Goal: Transaction & Acquisition: Purchase product/service

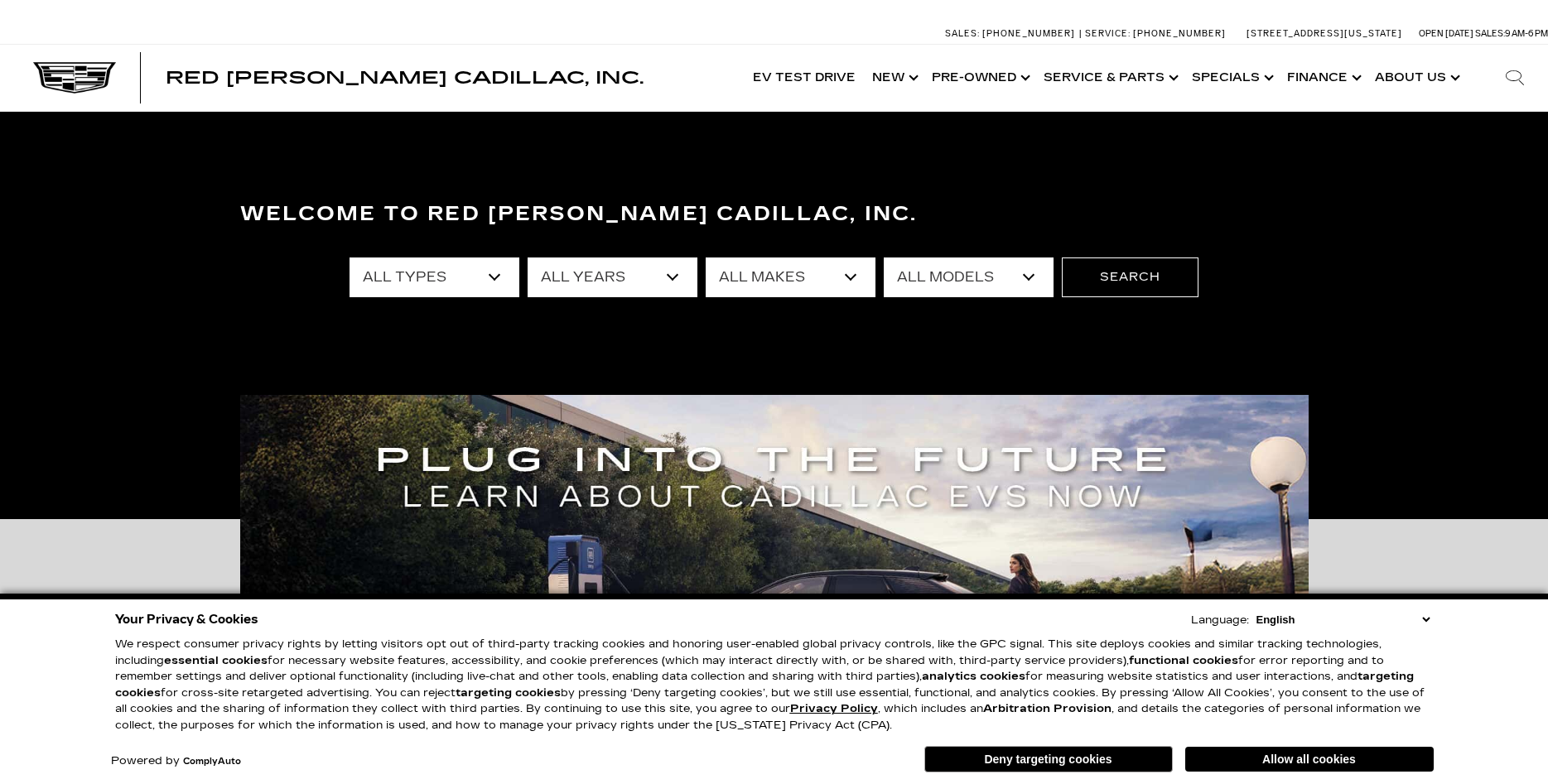
select select "Filter by year"
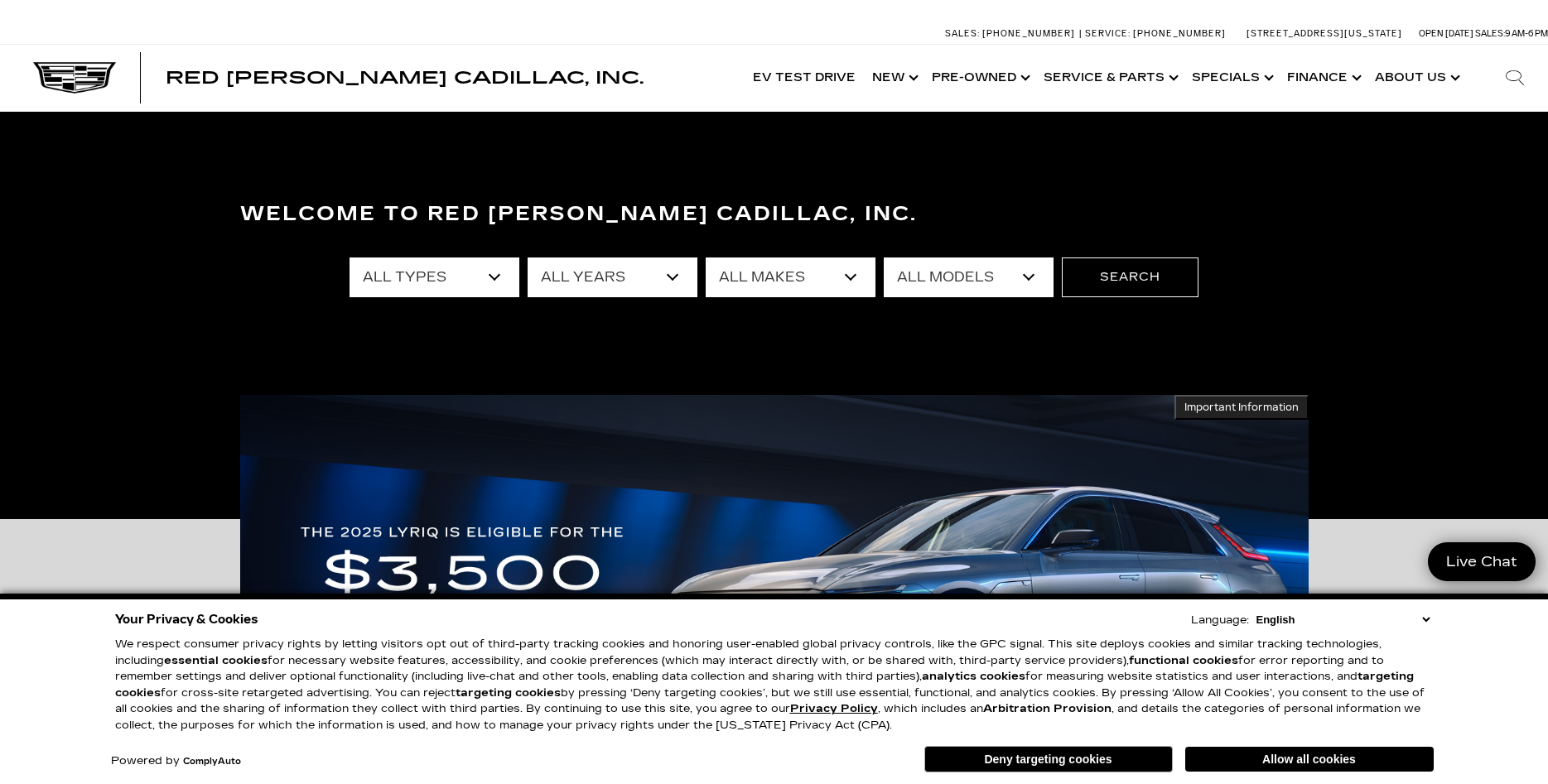
select select "Escalade ESV"
click option "Escalade ESV" at bounding box center [0, 0] width 0 height 0
click at [1312, 756] on button "Allow all cookies" at bounding box center [1309, 759] width 249 height 25
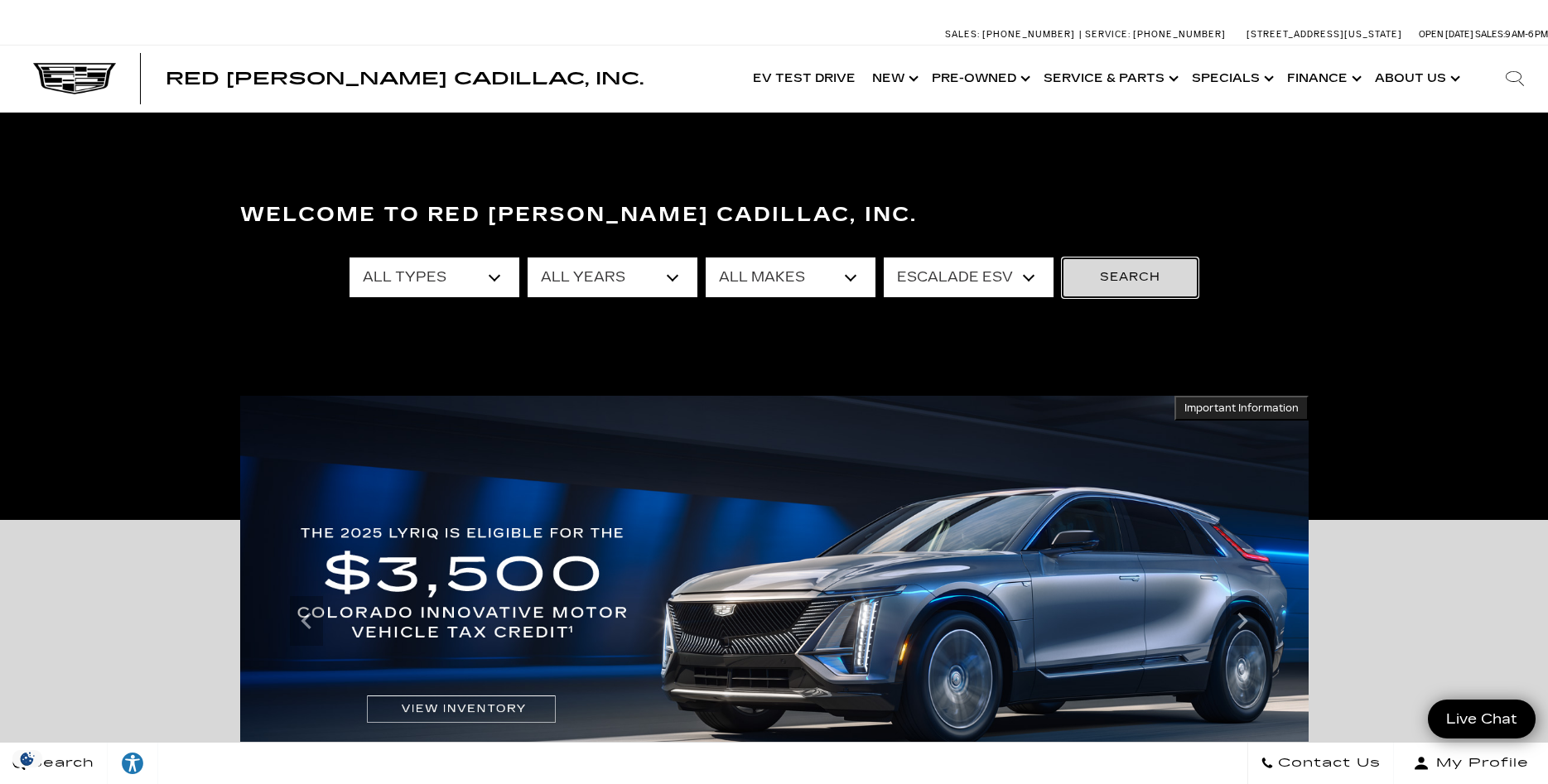
click at [1115, 275] on button "Search" at bounding box center [1129, 277] width 136 height 39
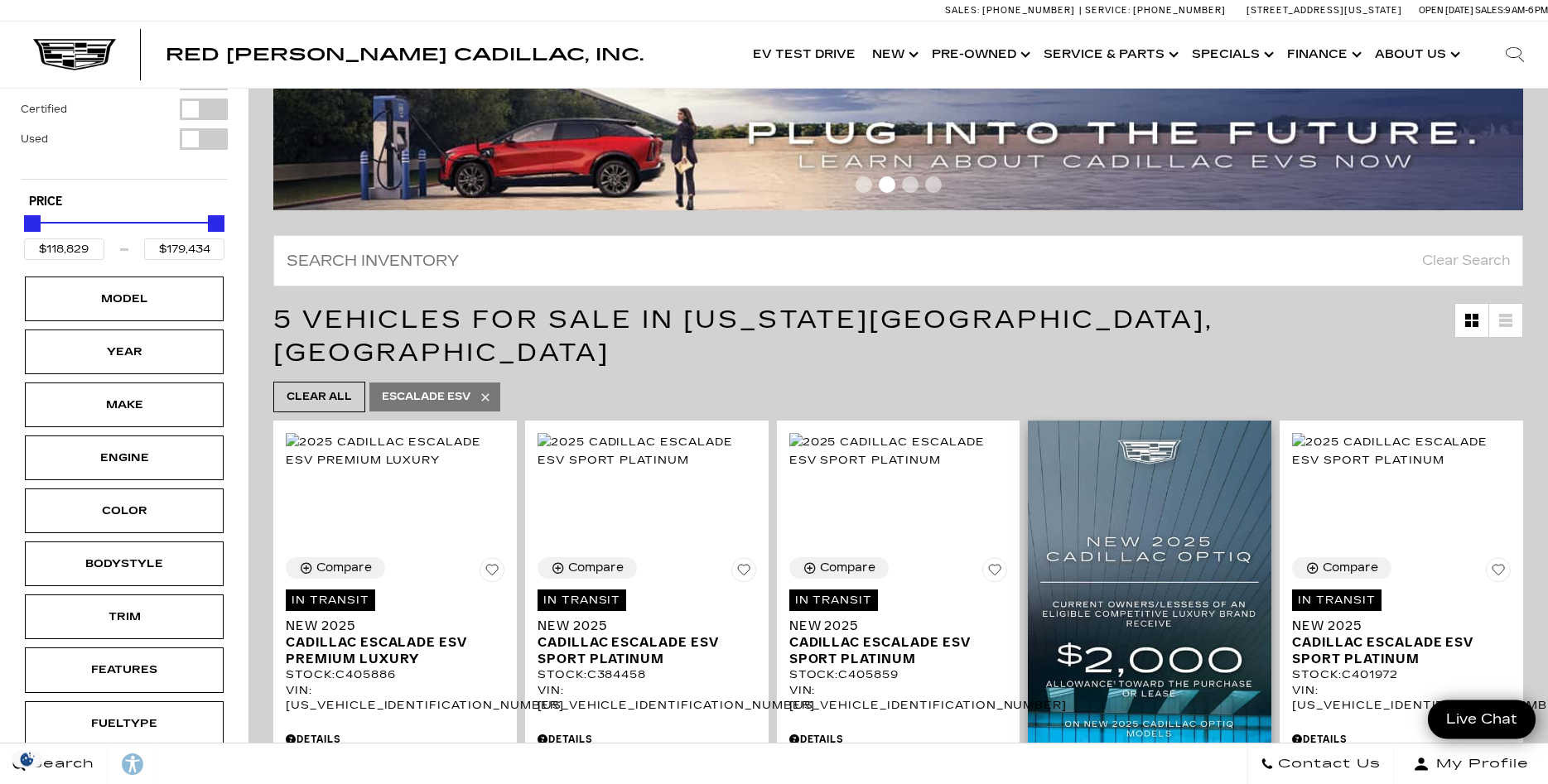
scroll to position [254, 0]
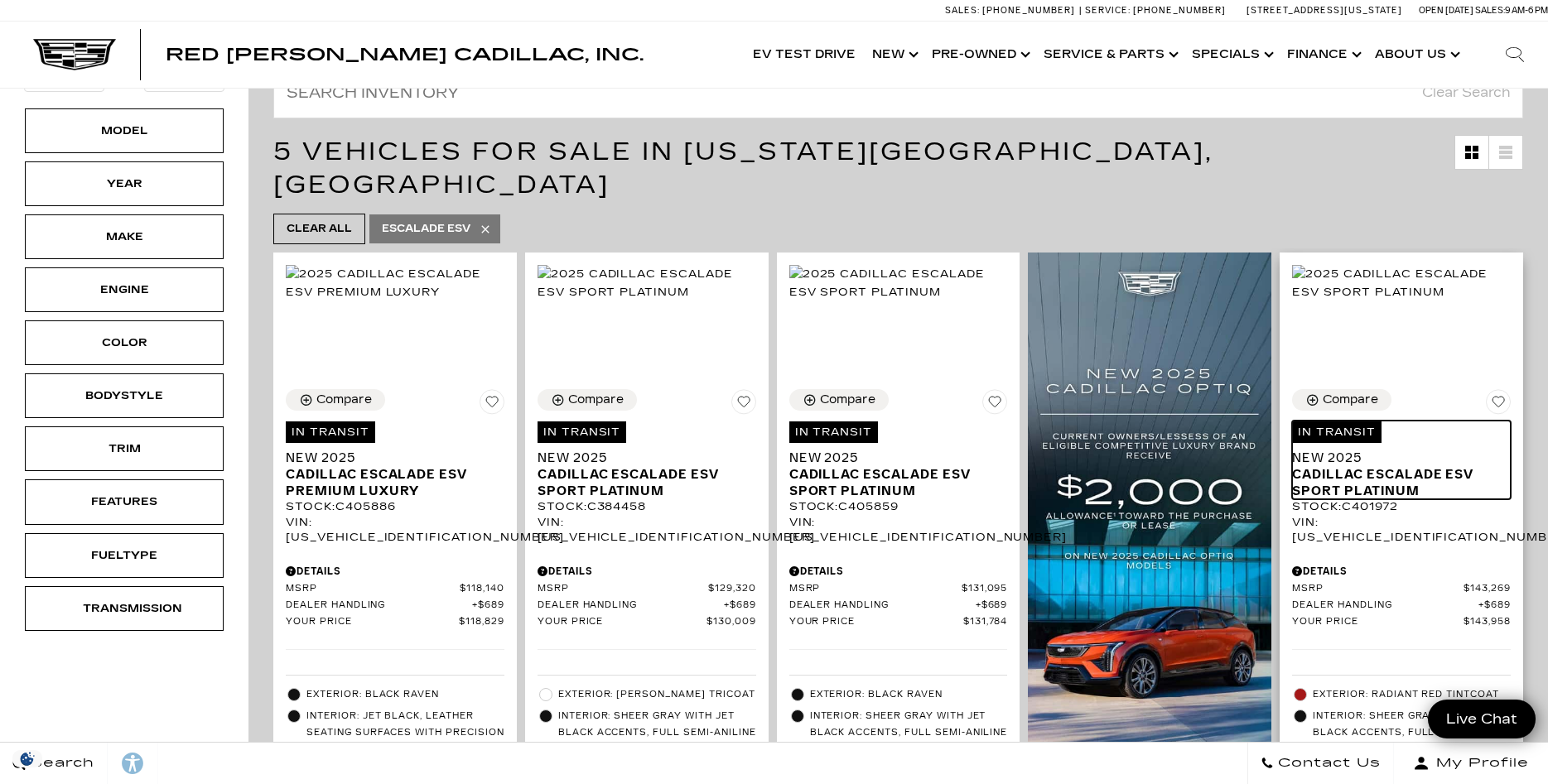
click at [1396, 466] on span "Cadillac Escalade ESV Sport Platinum" at bounding box center [1395, 483] width 206 height 33
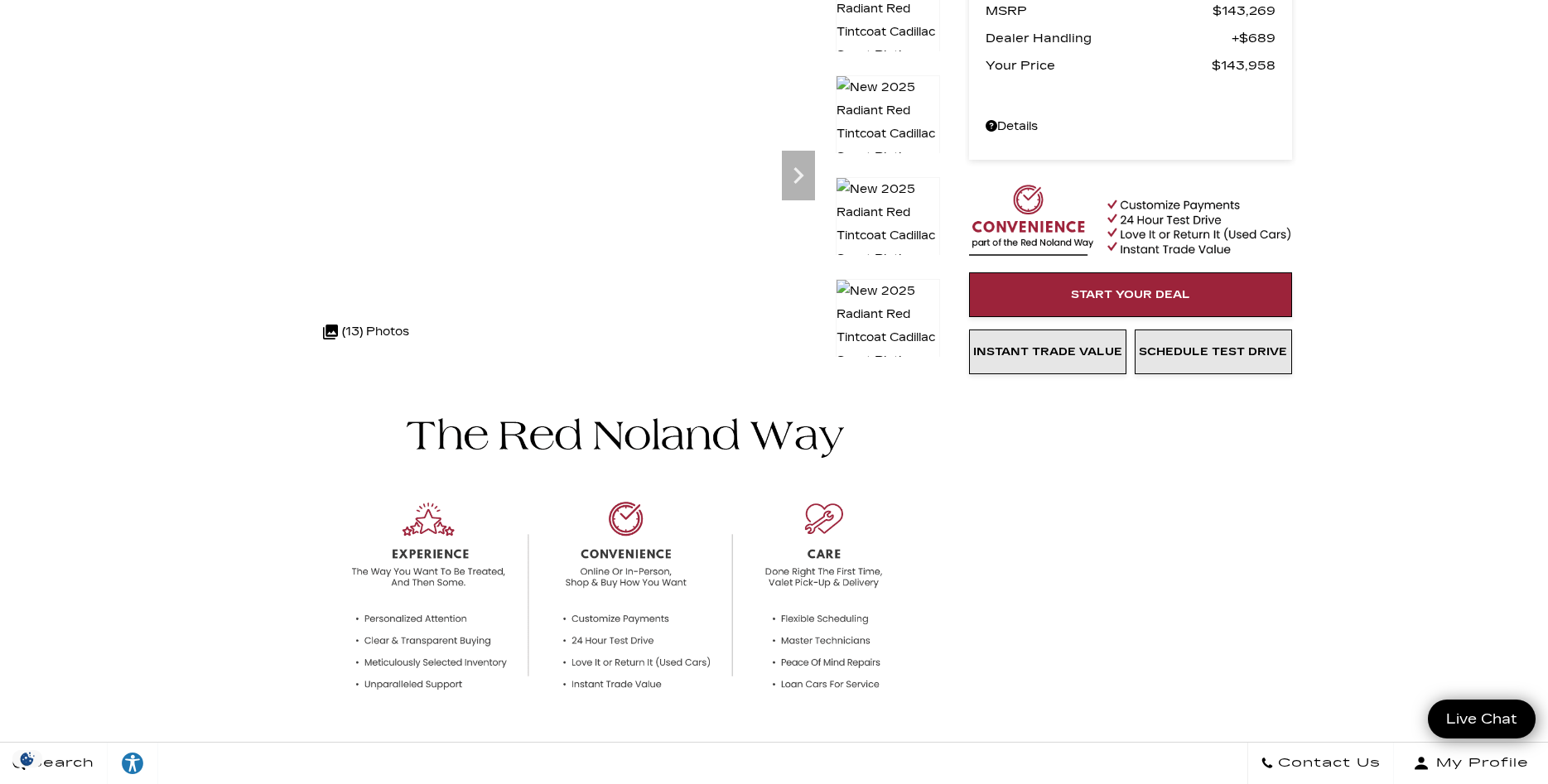
scroll to position [85, 0]
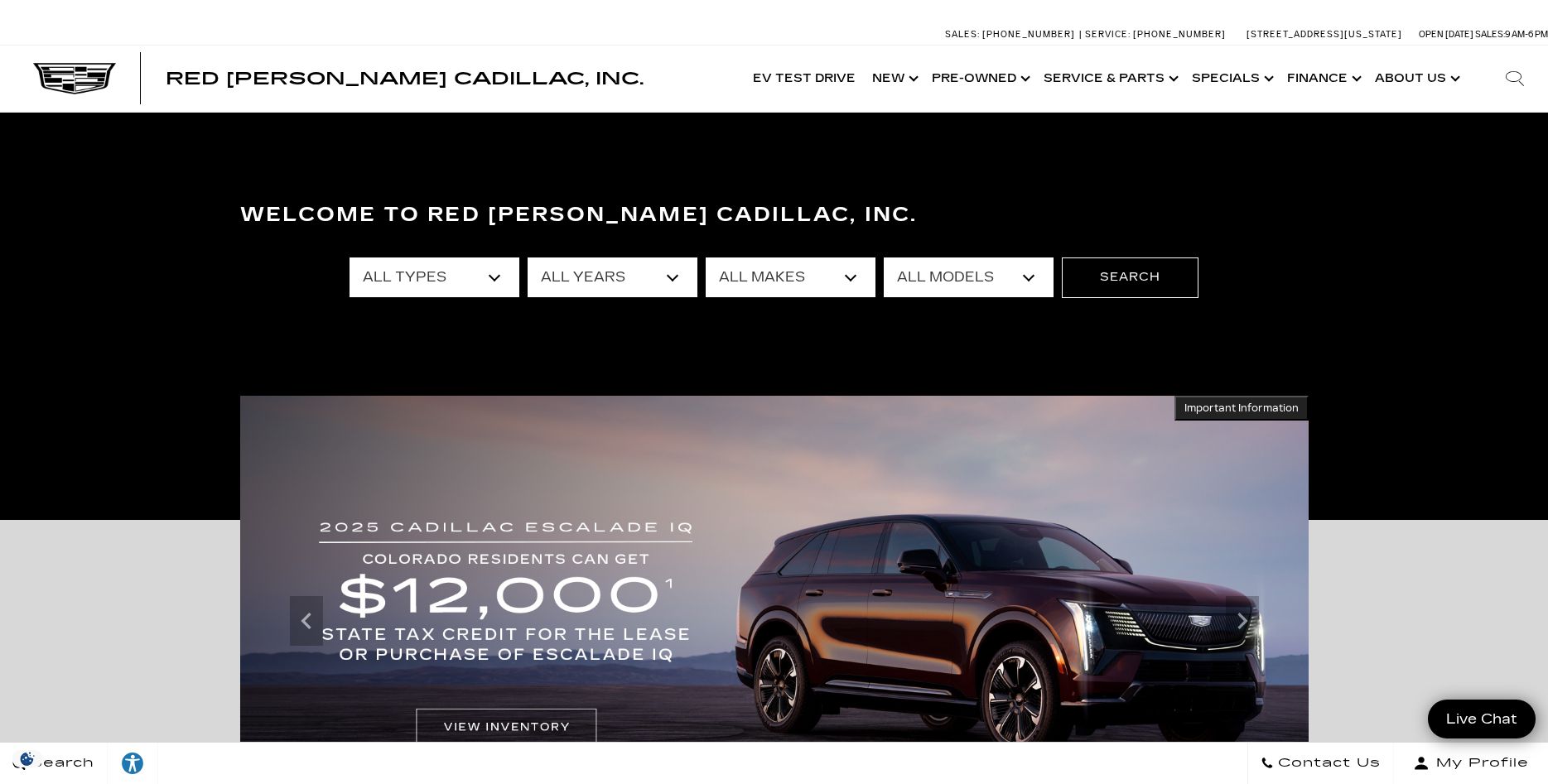
select select "Filter by model"
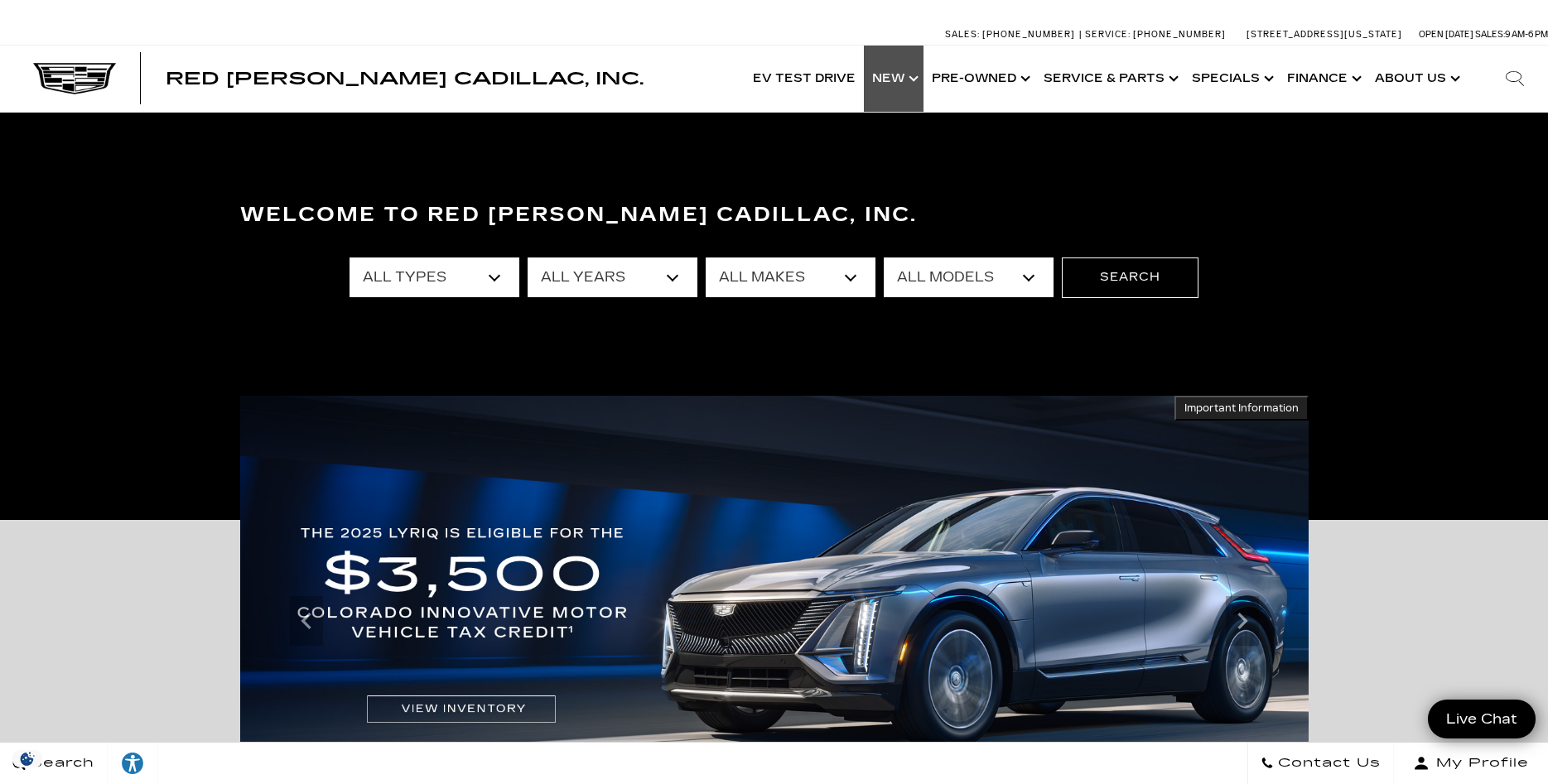
click at [915, 86] on link "Show New" at bounding box center [893, 78] width 59 height 66
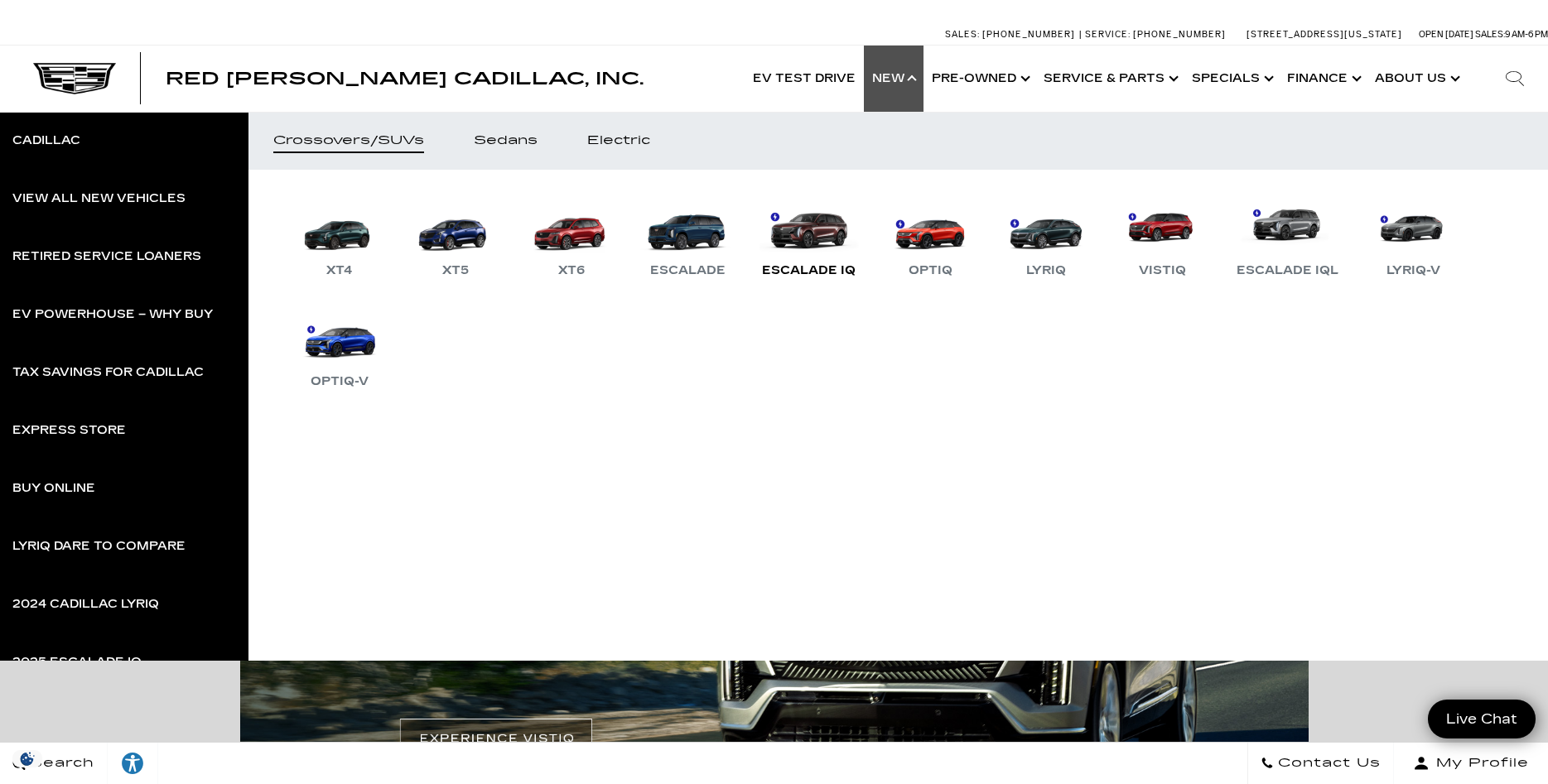
click at [821, 239] on link "Escalade IQ" at bounding box center [809, 237] width 111 height 86
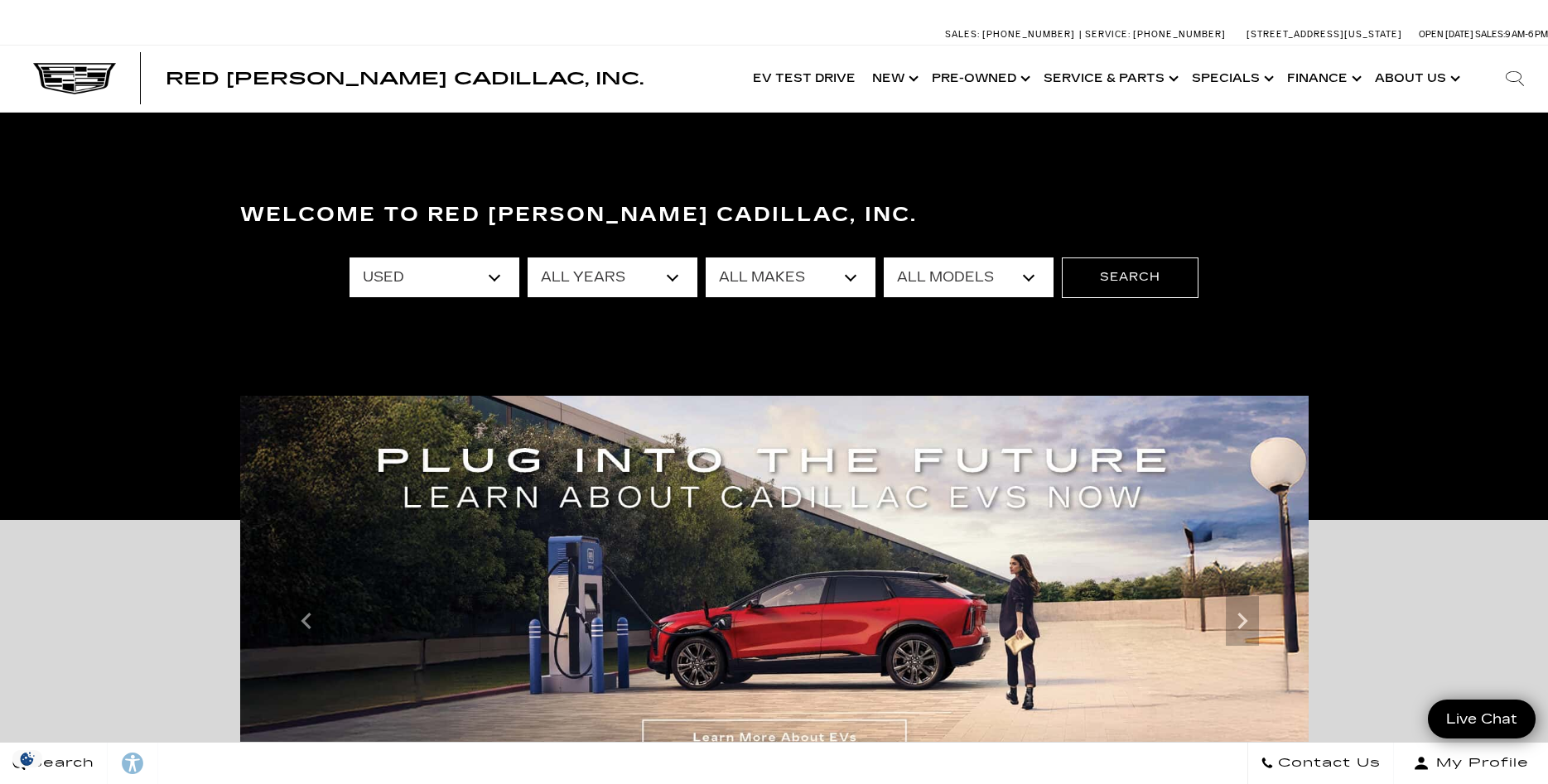
click option "Used" at bounding box center [0, 0] width 0 height 0
click at [857, 280] on select "All Makes Audi BMW Cadillac Chevrolet Ford GMC Jeep Lexus Subaru Tesla Toyota" at bounding box center [790, 277] width 170 height 39
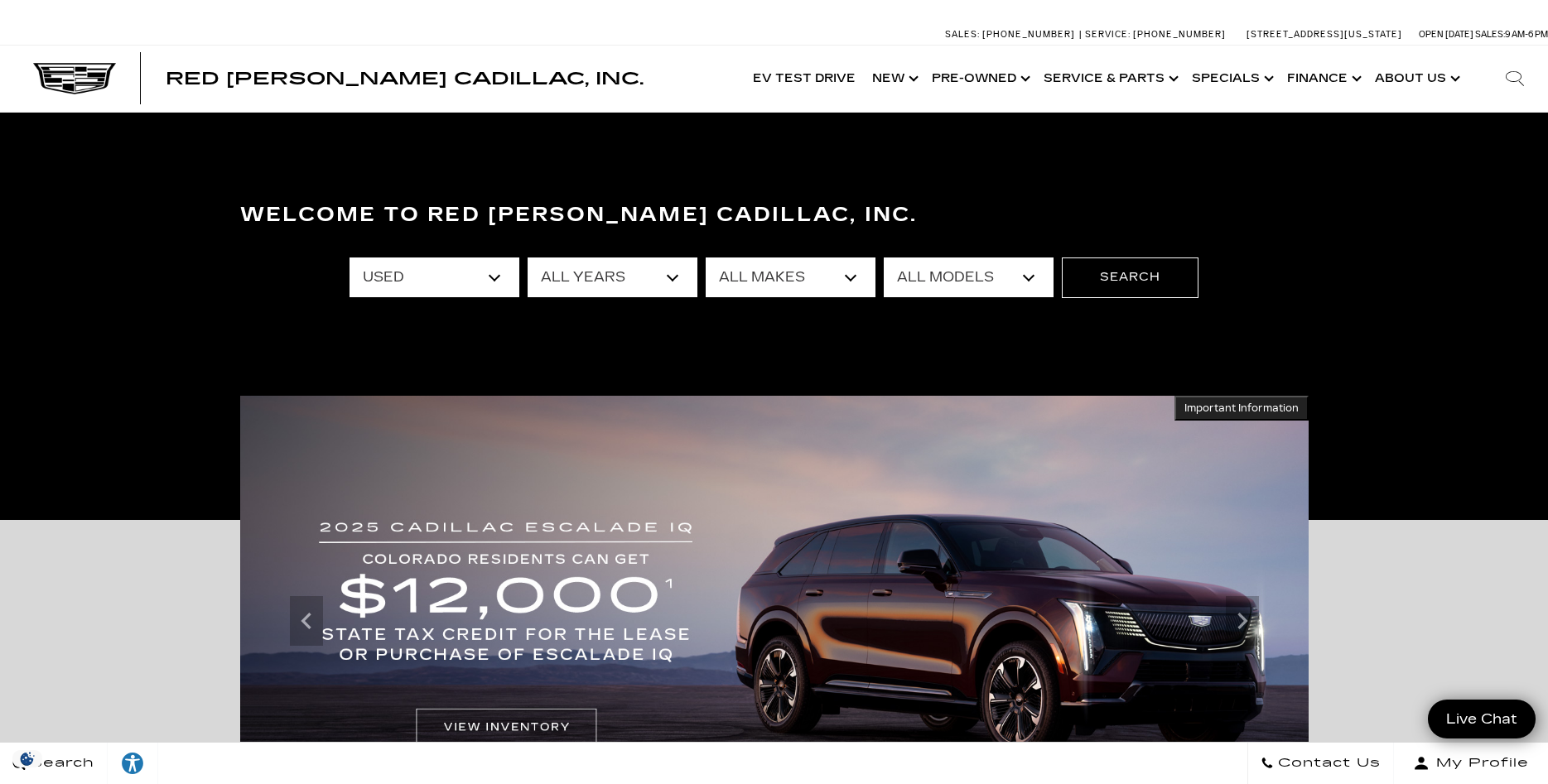
click at [349, 258] on select "All Types New Used Certified Used Demo" at bounding box center [434, 277] width 170 height 39
select select "New"
click option "New" at bounding box center [0, 0] width 0 height 0
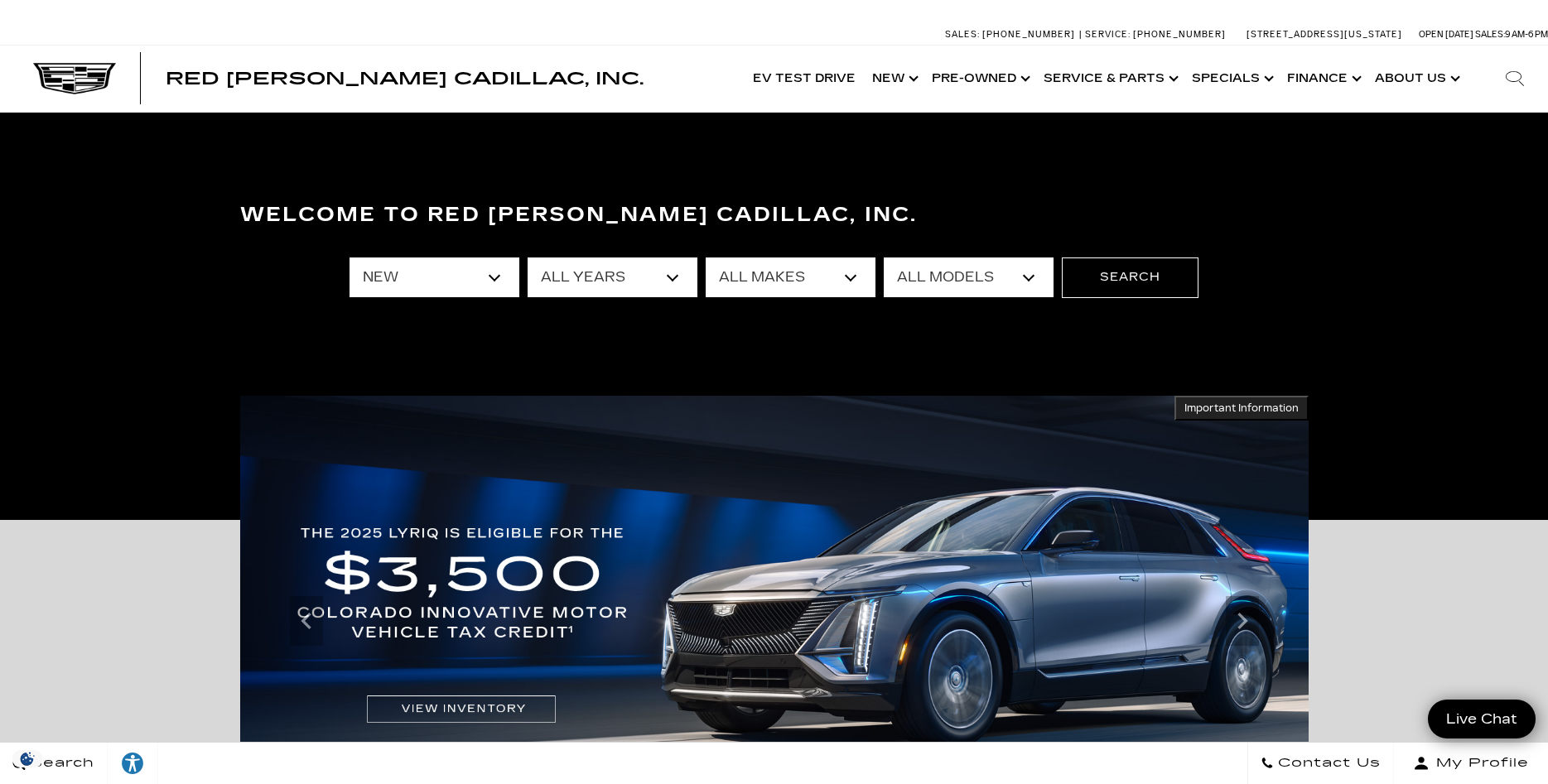
click at [884, 258] on select "All Models CT4 CT5 Escalade Escalade ESV ESCALADE IQ ESCALADE IQL LYRIQ OPTIQ V…" at bounding box center [969, 277] width 170 height 39
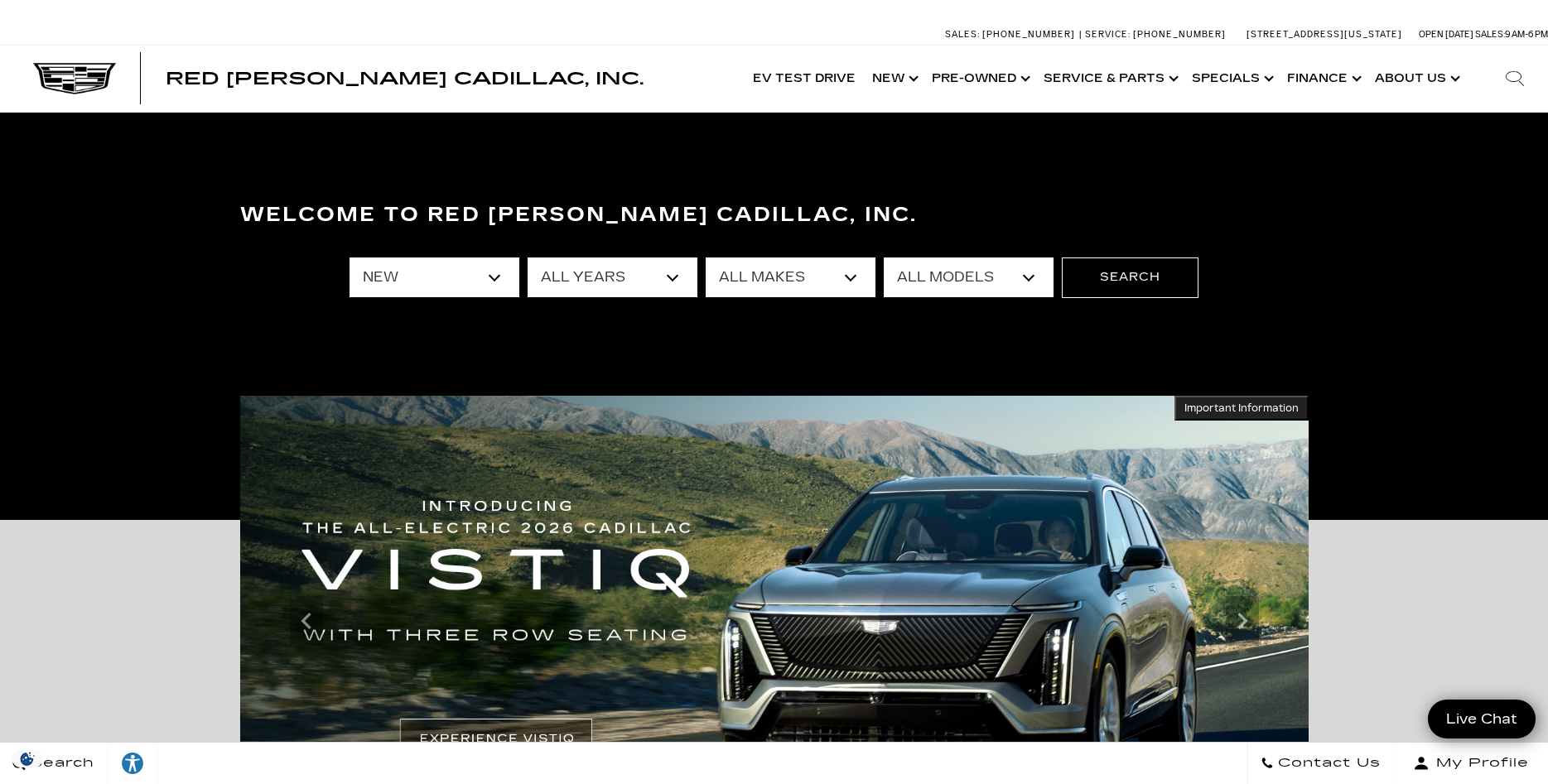
select select "ESCALADE IQL"
click option "ESCALADE IQL" at bounding box center [0, 0] width 0 height 0
click at [1155, 252] on div "All Types New All Years 2026 All Makes Cadillac All Models CT4 CT5 Escalade Esc…" at bounding box center [774, 277] width 849 height 66
click at [1146, 274] on button "Search" at bounding box center [1129, 277] width 136 height 39
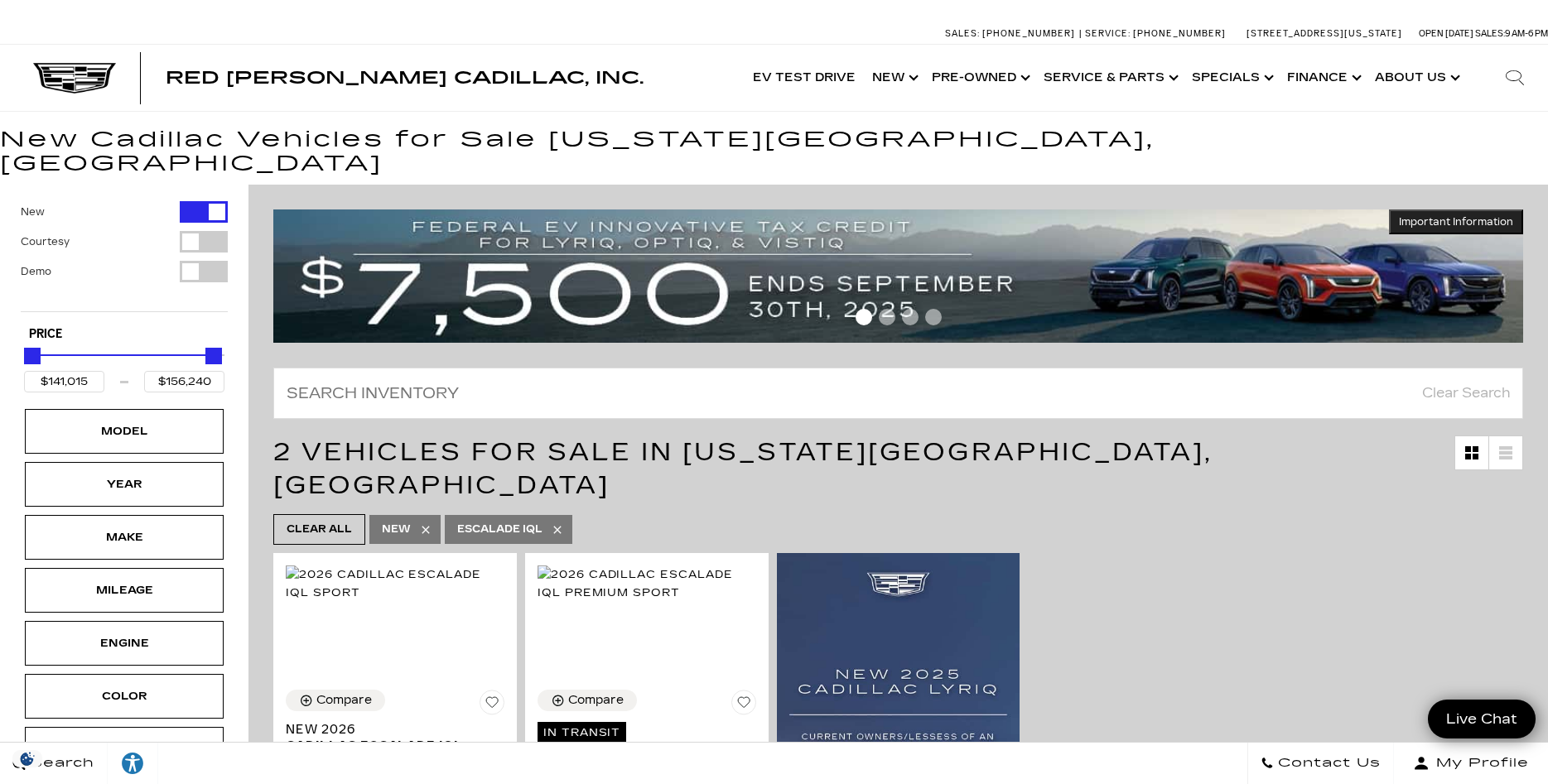
scroll to position [254, 0]
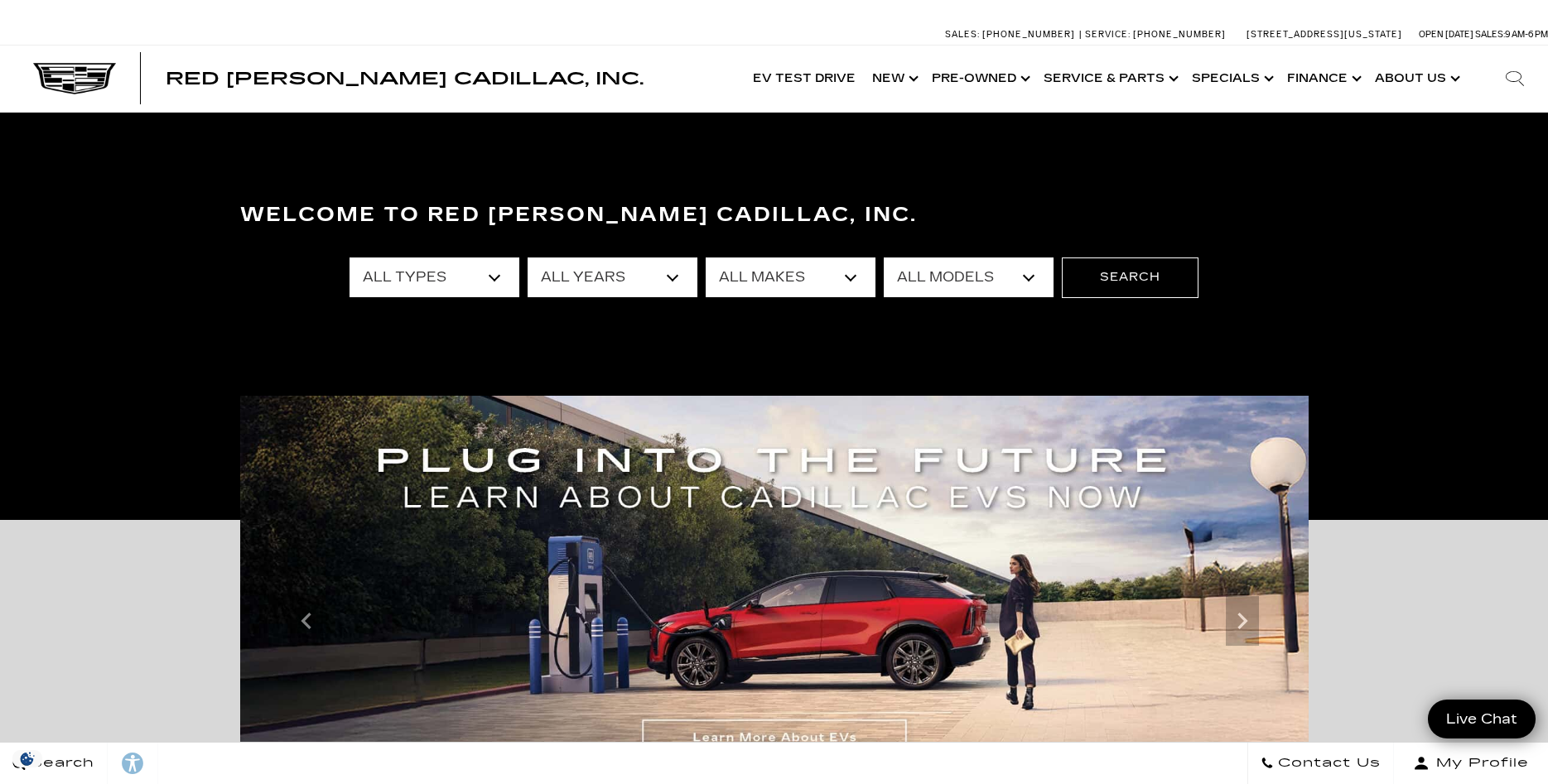
click at [349, 258] on select "All Types New Used Certified Used Demo" at bounding box center [434, 277] width 170 height 39
select select "New"
click option "New" at bounding box center [0, 0] width 0 height 0
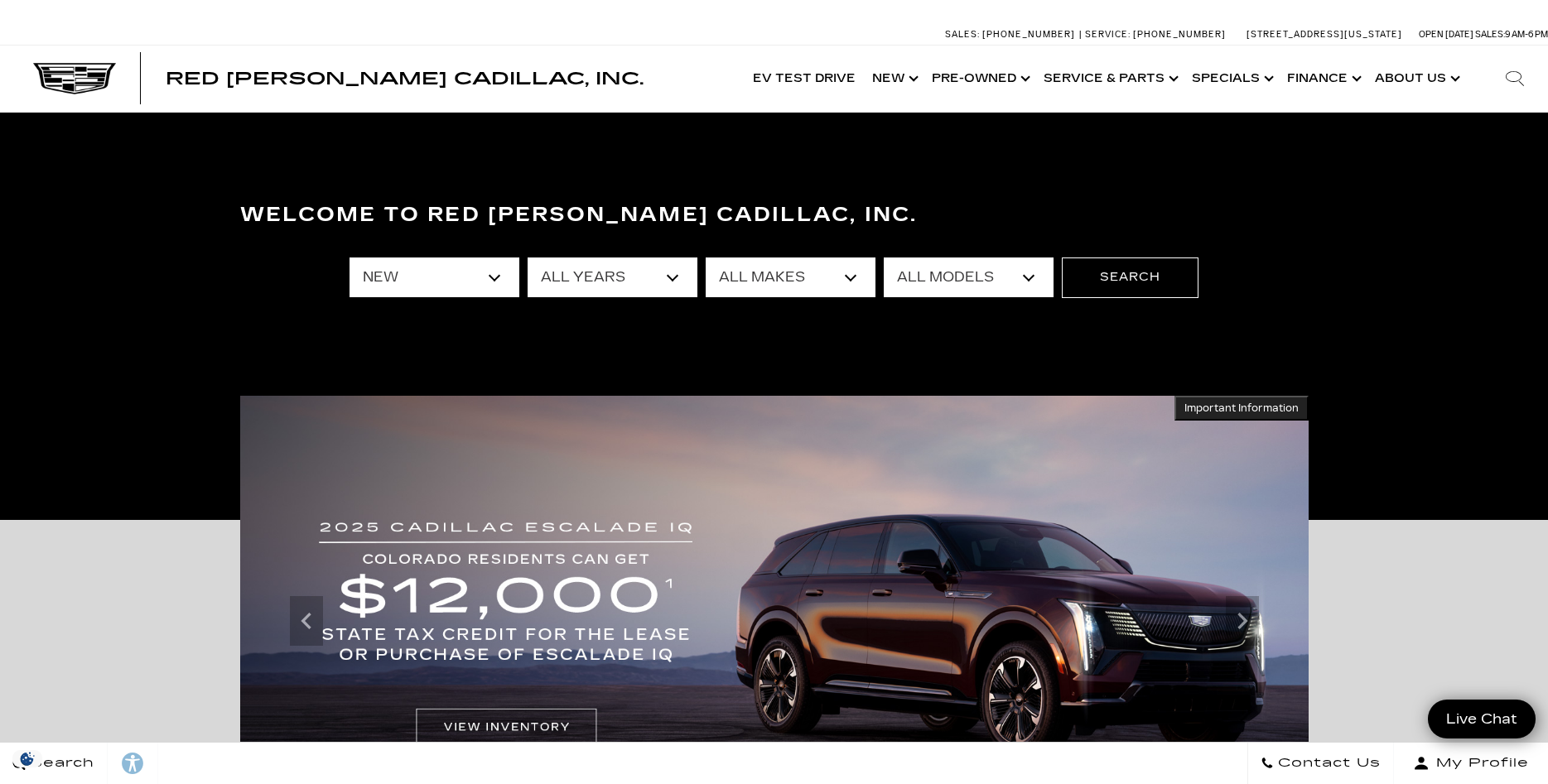
click at [706, 258] on select "All Makes Cadillac" at bounding box center [790, 277] width 170 height 39
select select "Cadillac"
click option "Cadillac" at bounding box center [0, 0] width 0 height 0
click at [884, 258] on select "All Models CT4 CT5 Escalade Escalade ESV ESCALADE IQ ESCALADE IQL LYRIQ OPTIQ V…" at bounding box center [969, 277] width 170 height 39
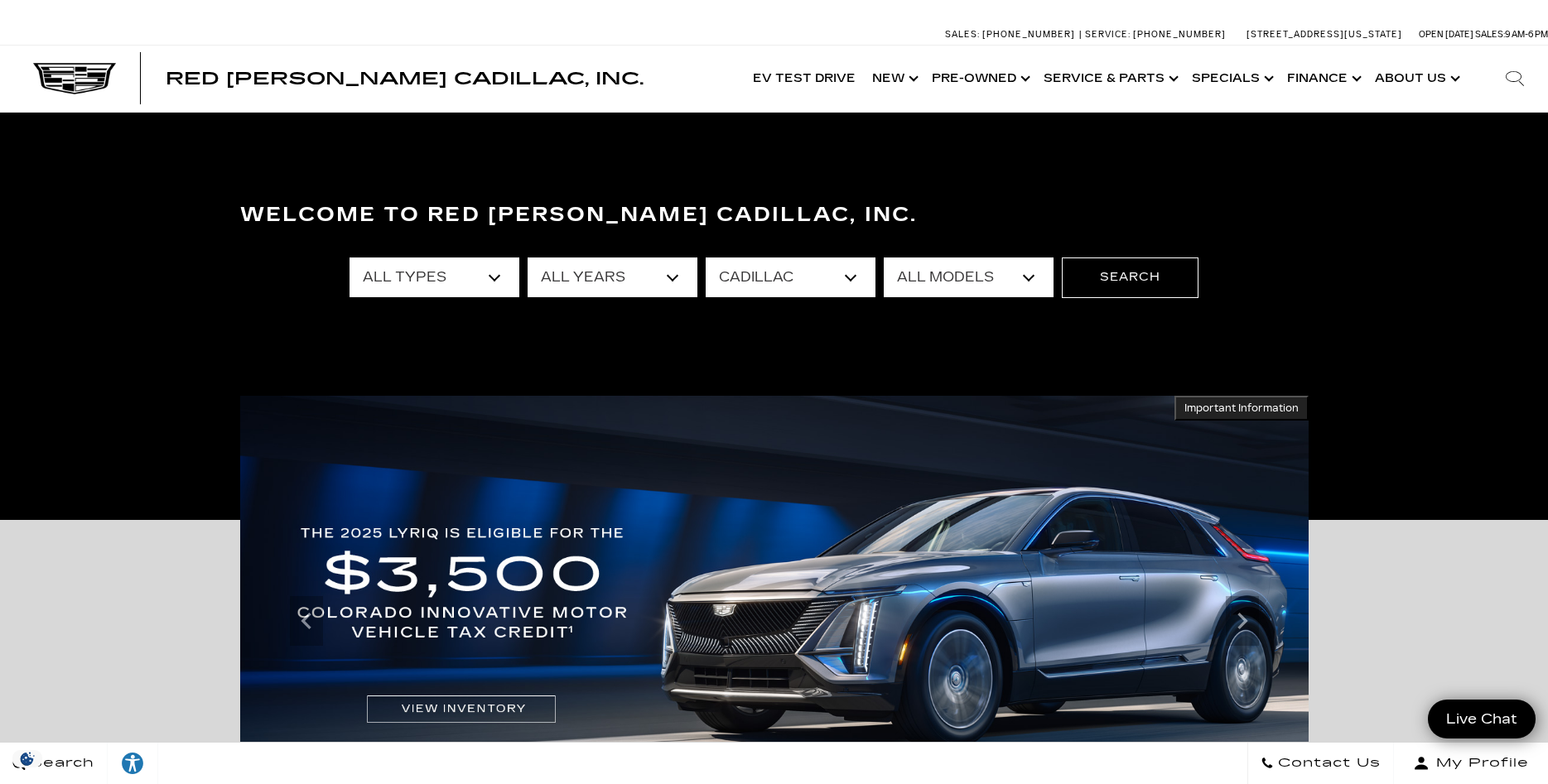
select select "ESCALADE IQ"
click option "ESCALADE IQ" at bounding box center [0, 0] width 0 height 0
click at [1145, 274] on button "Search" at bounding box center [1129, 277] width 136 height 39
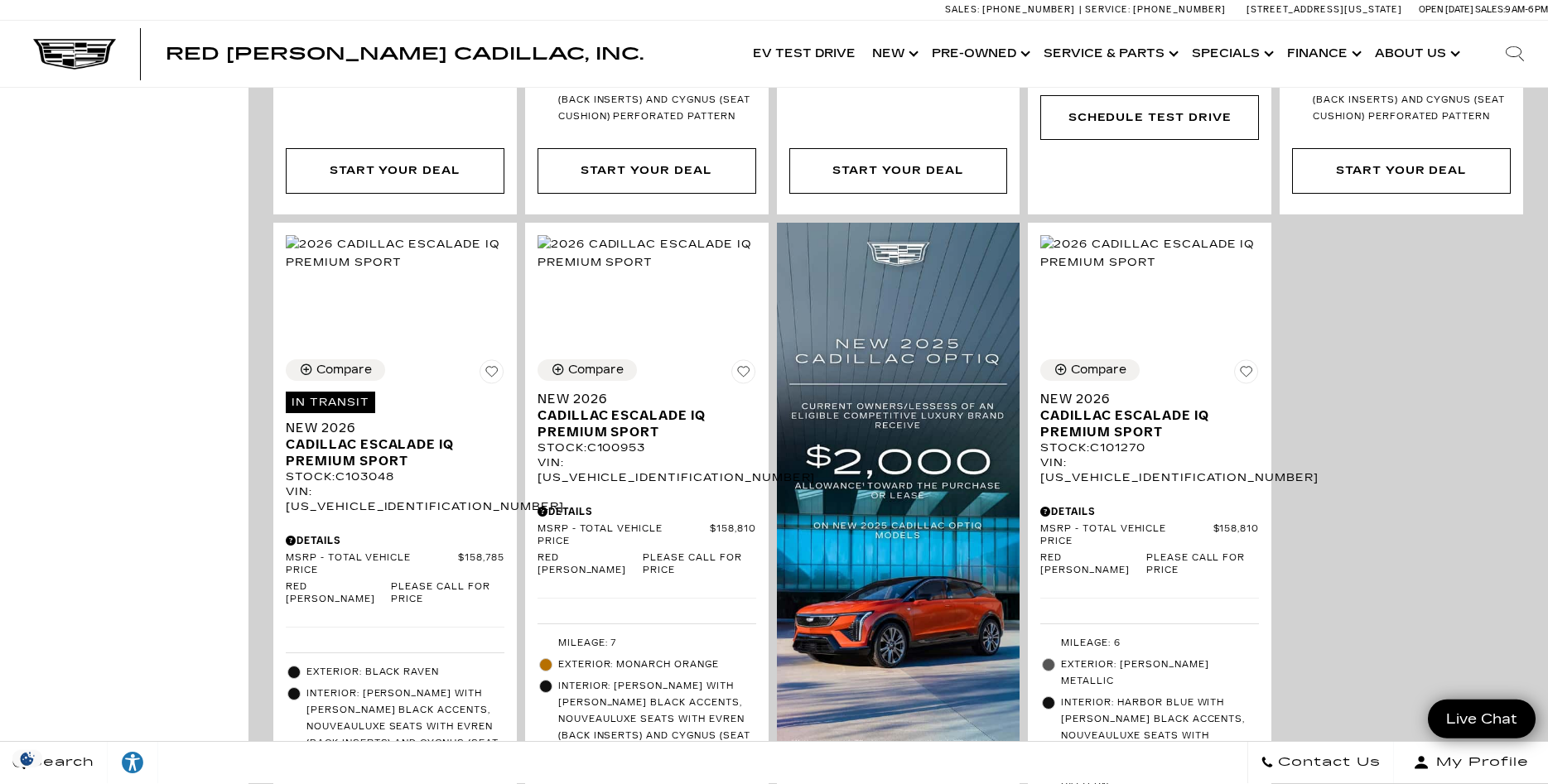
scroll to position [1098, 0]
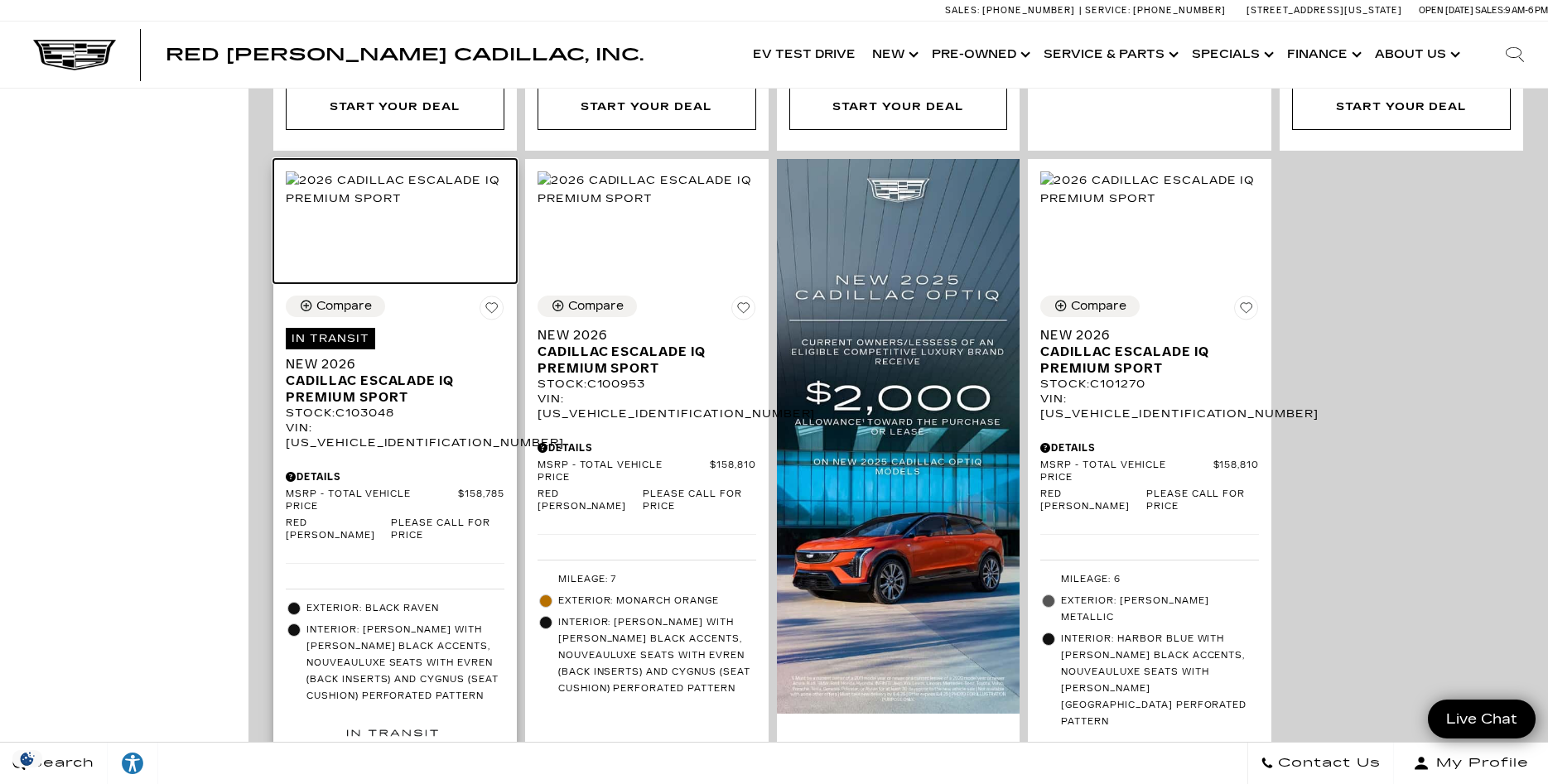
click at [382, 186] on img at bounding box center [394, 190] width 219 height 37
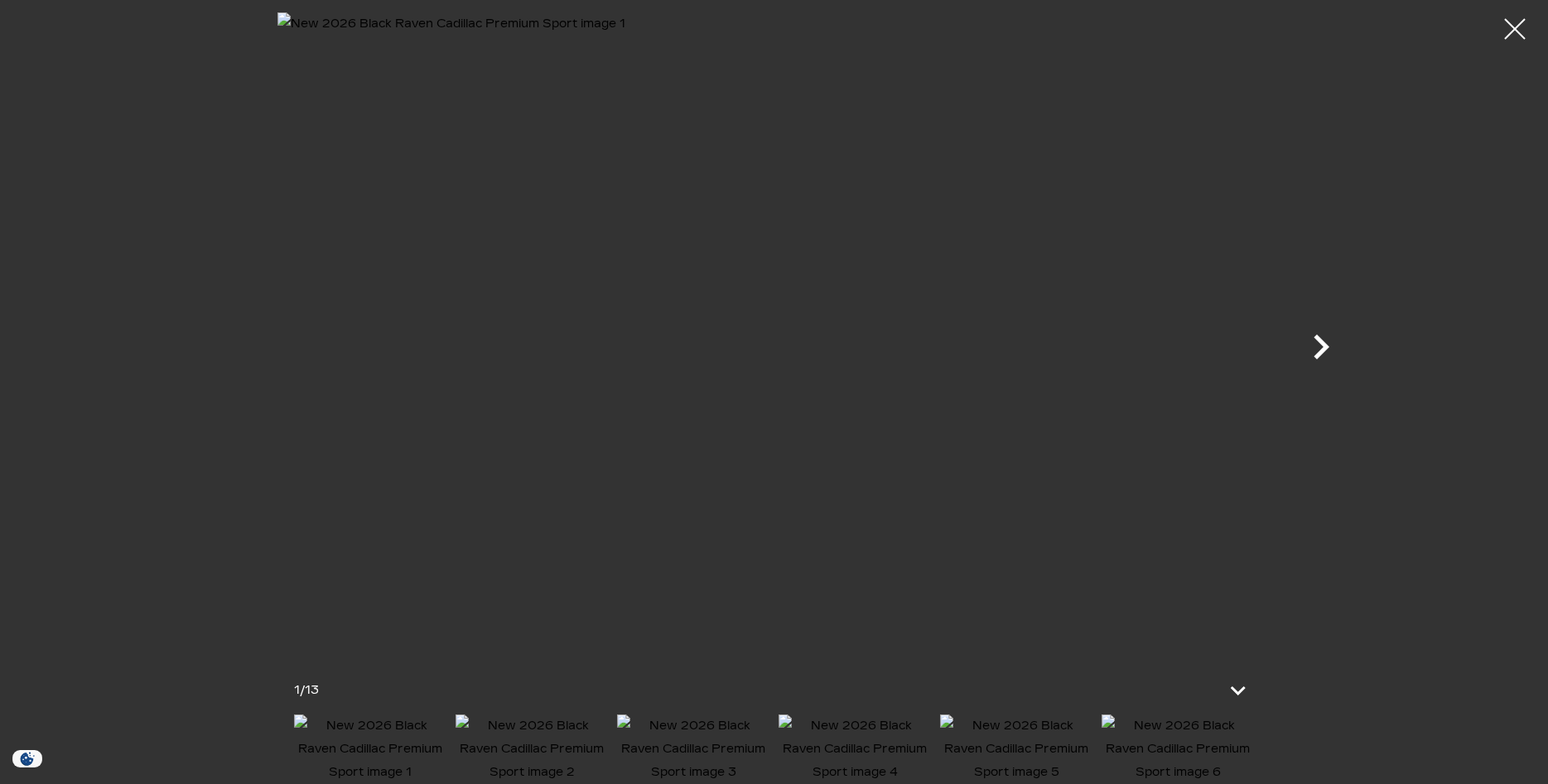
click at [1317, 347] on icon "Next" at bounding box center [1320, 346] width 49 height 49
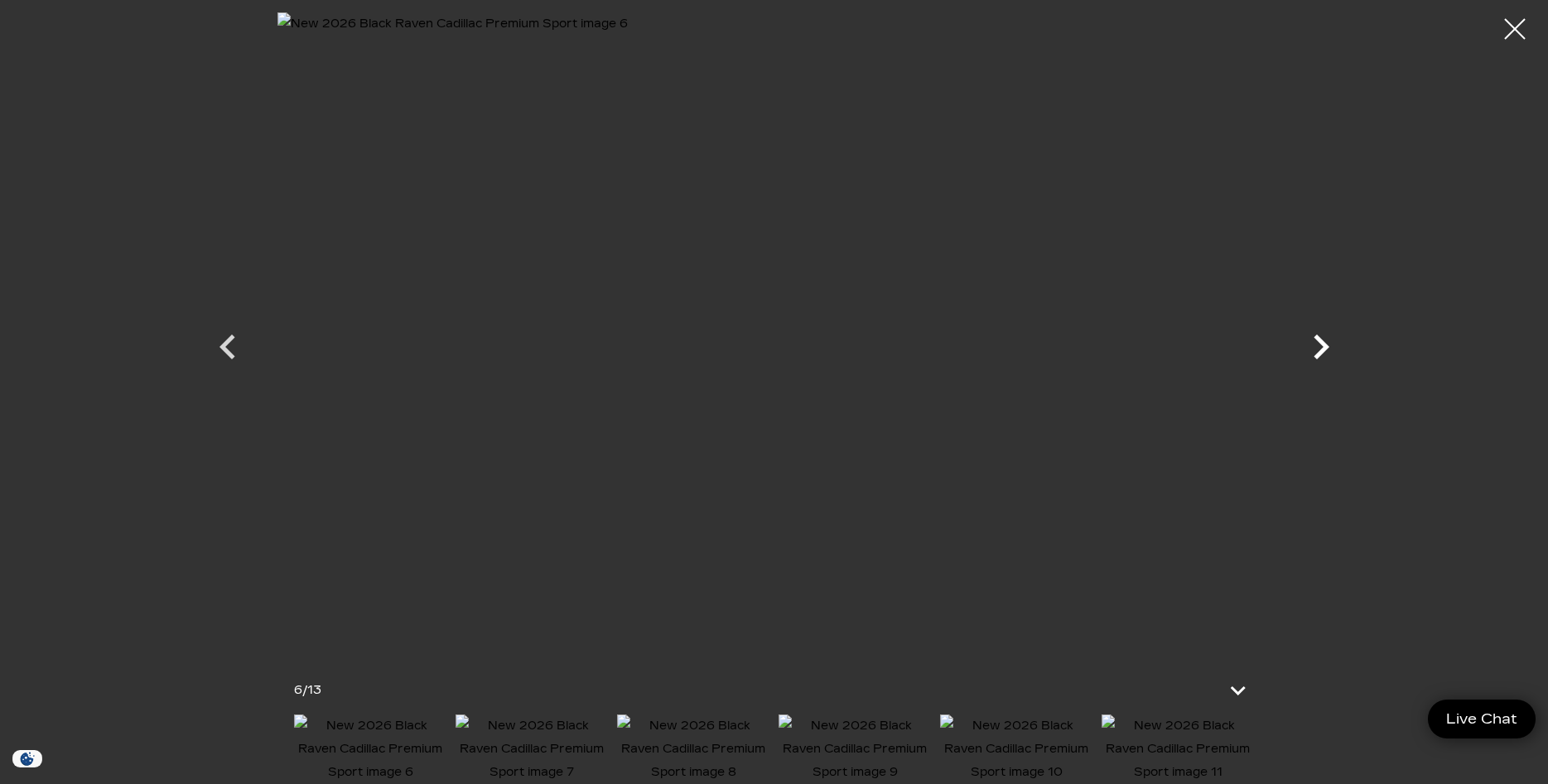
click at [1317, 347] on icon "Next" at bounding box center [1320, 346] width 49 height 49
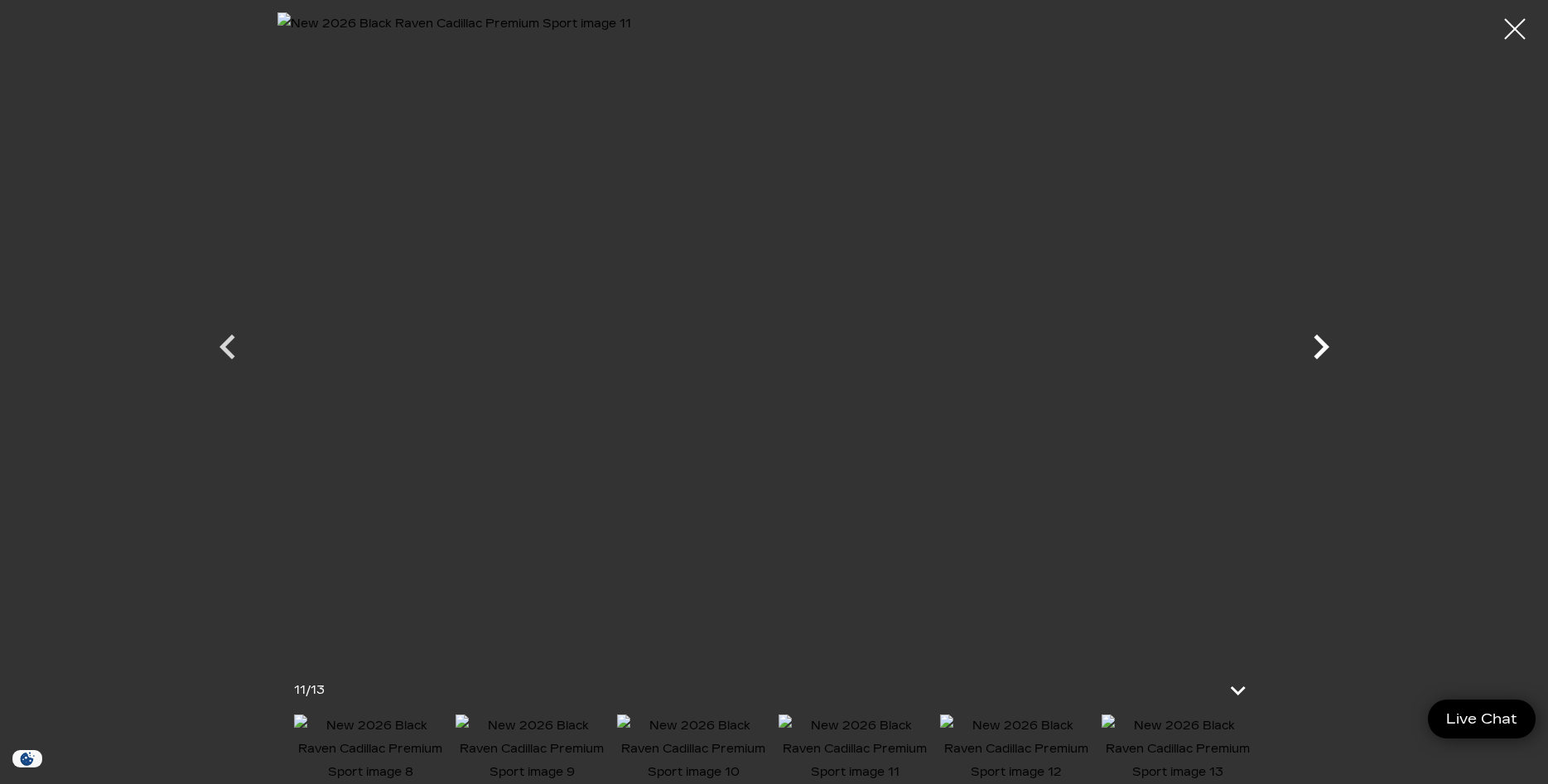
click at [1317, 347] on icon "Next" at bounding box center [1320, 346] width 49 height 49
click at [1317, 347] on div at bounding box center [774, 332] width 1160 height 639
click at [1515, 23] on div at bounding box center [1515, 29] width 44 height 44
